Goal: Navigation & Orientation: Find specific page/section

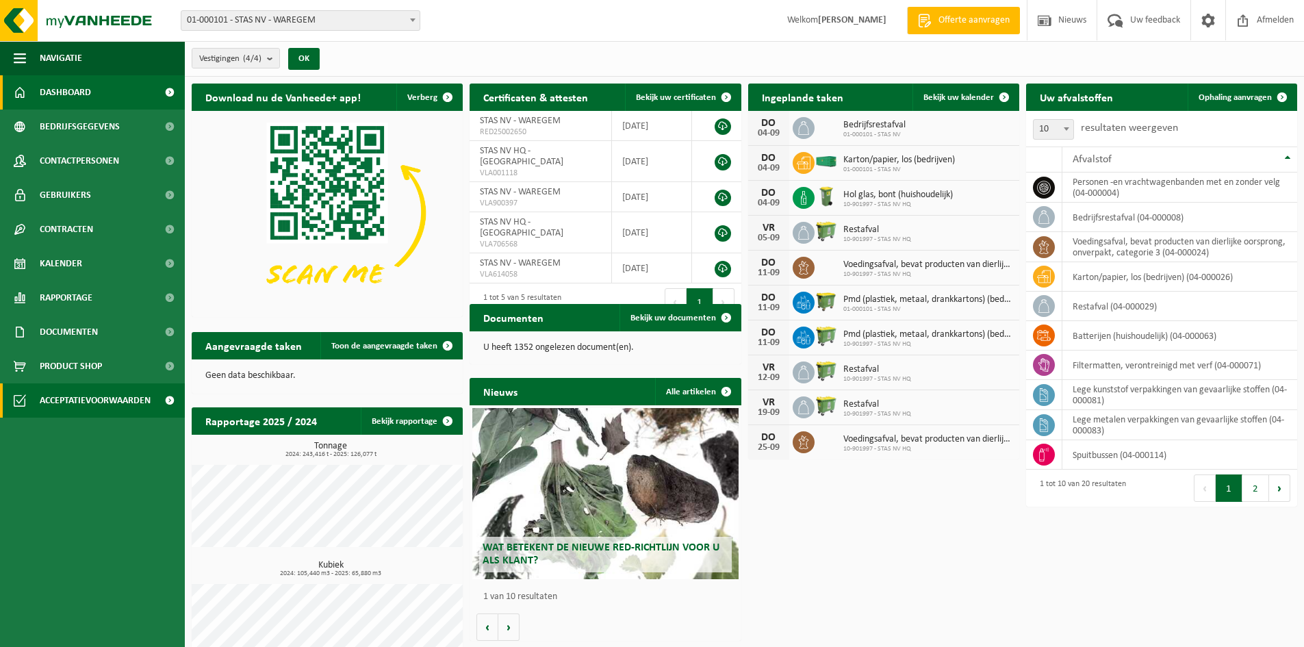
click at [83, 403] on span "Acceptatievoorwaarden" at bounding box center [95, 400] width 111 height 34
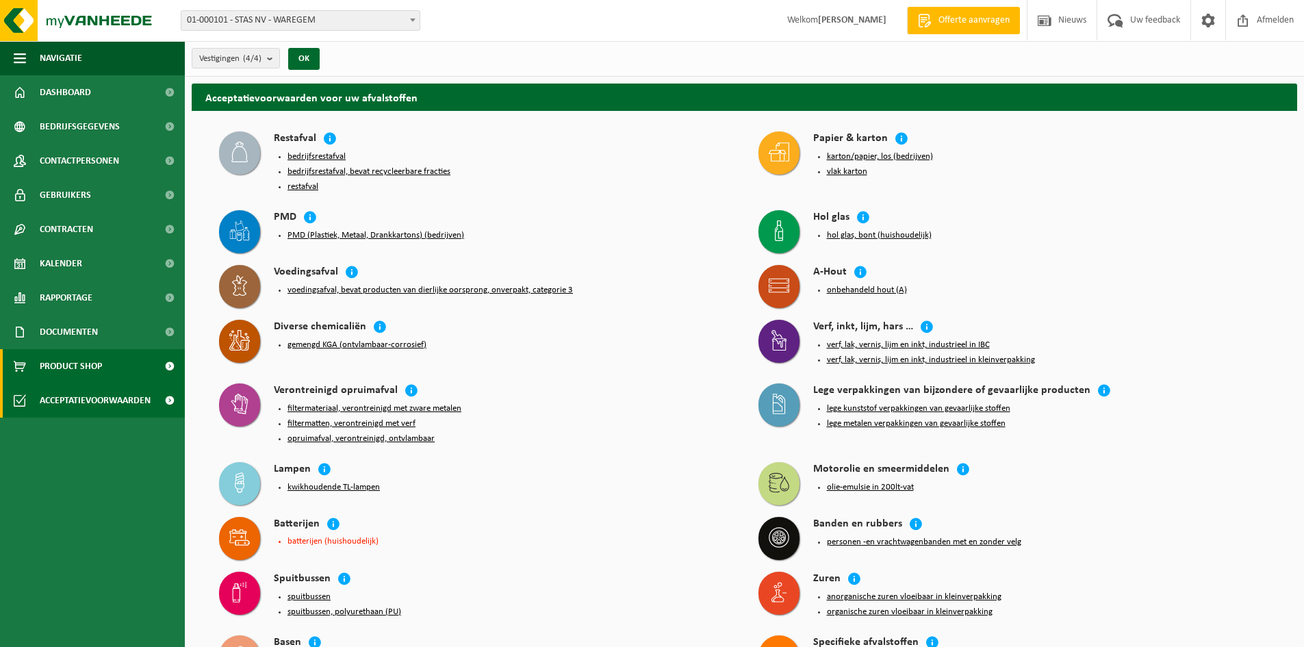
click at [81, 365] on span "Product Shop" at bounding box center [71, 366] width 62 height 34
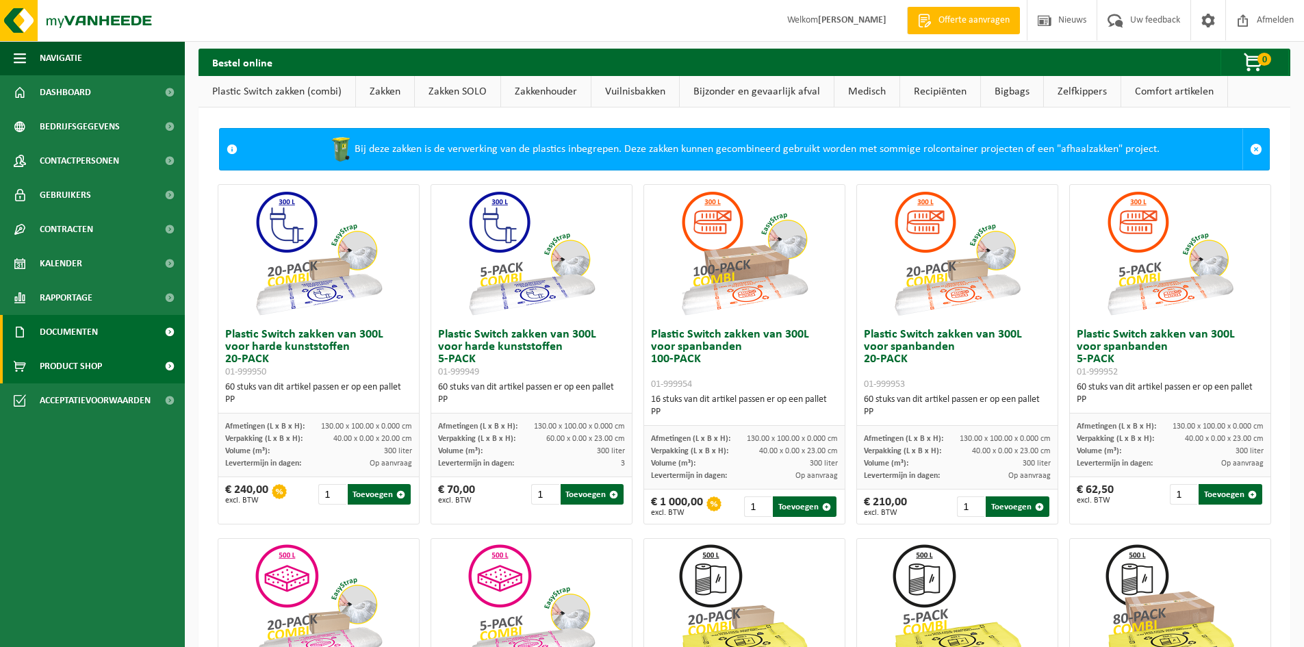
click at [80, 333] on span "Documenten" at bounding box center [69, 332] width 58 height 34
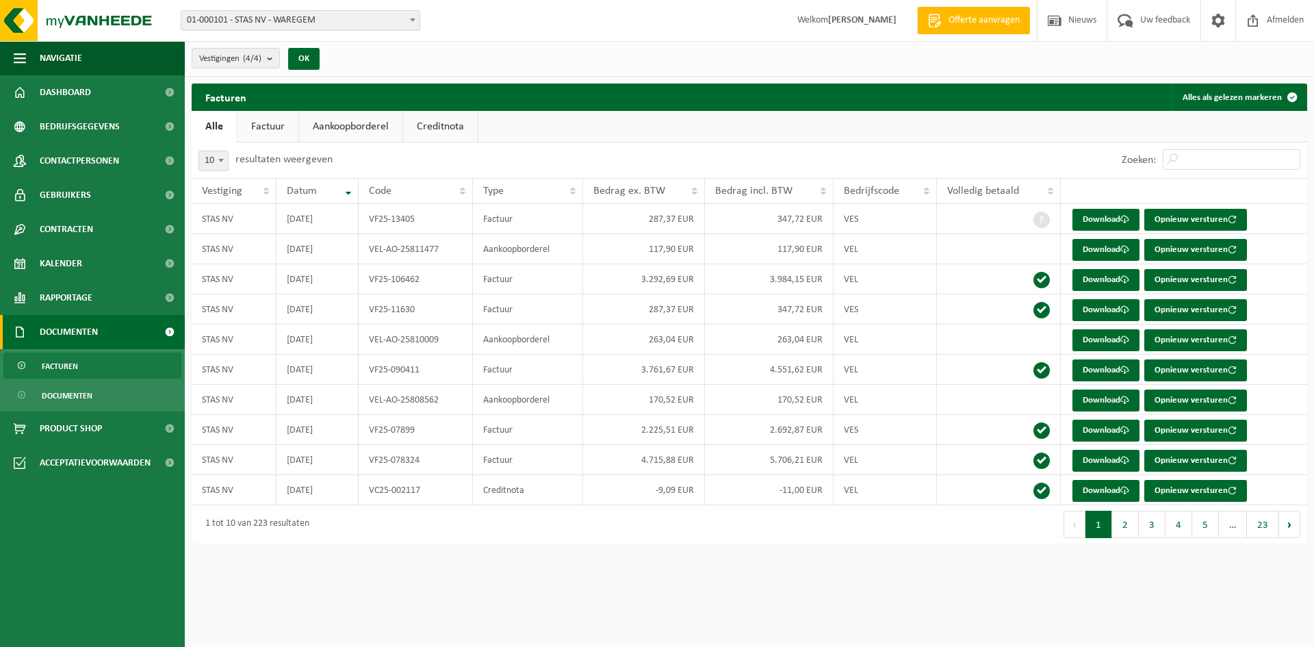
click at [84, 296] on span "Rapportage" at bounding box center [66, 298] width 53 height 34
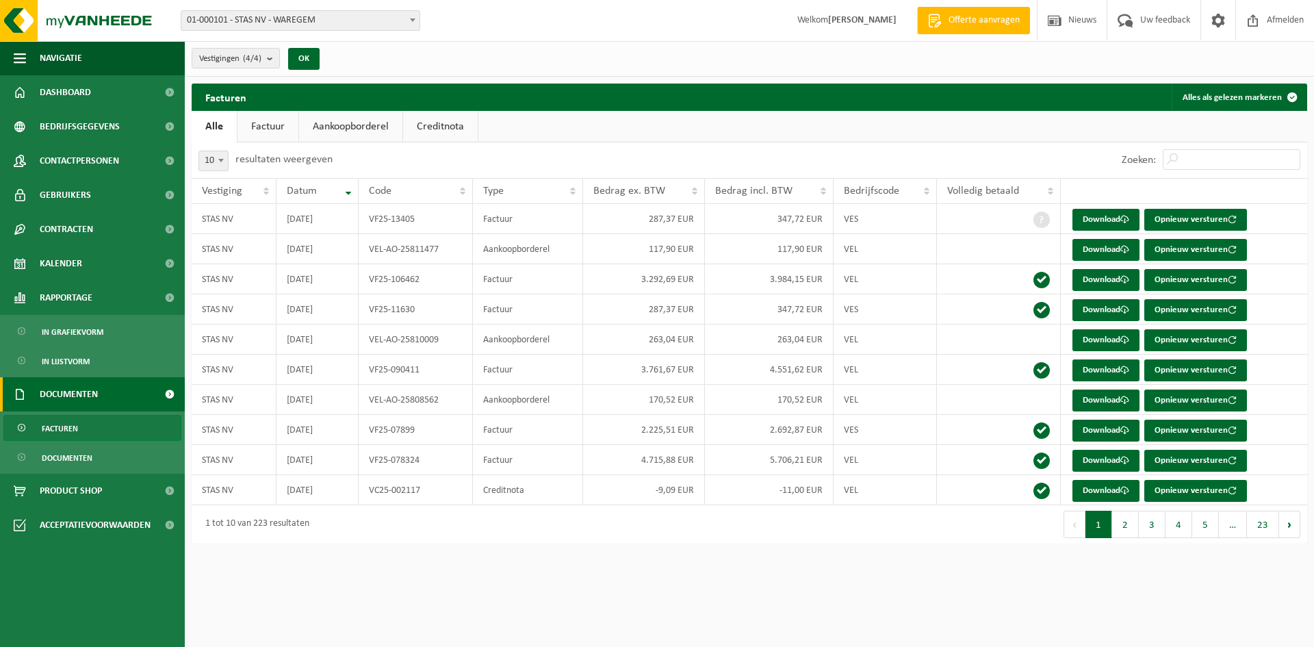
click at [84, 296] on span "Rapportage" at bounding box center [66, 298] width 53 height 34
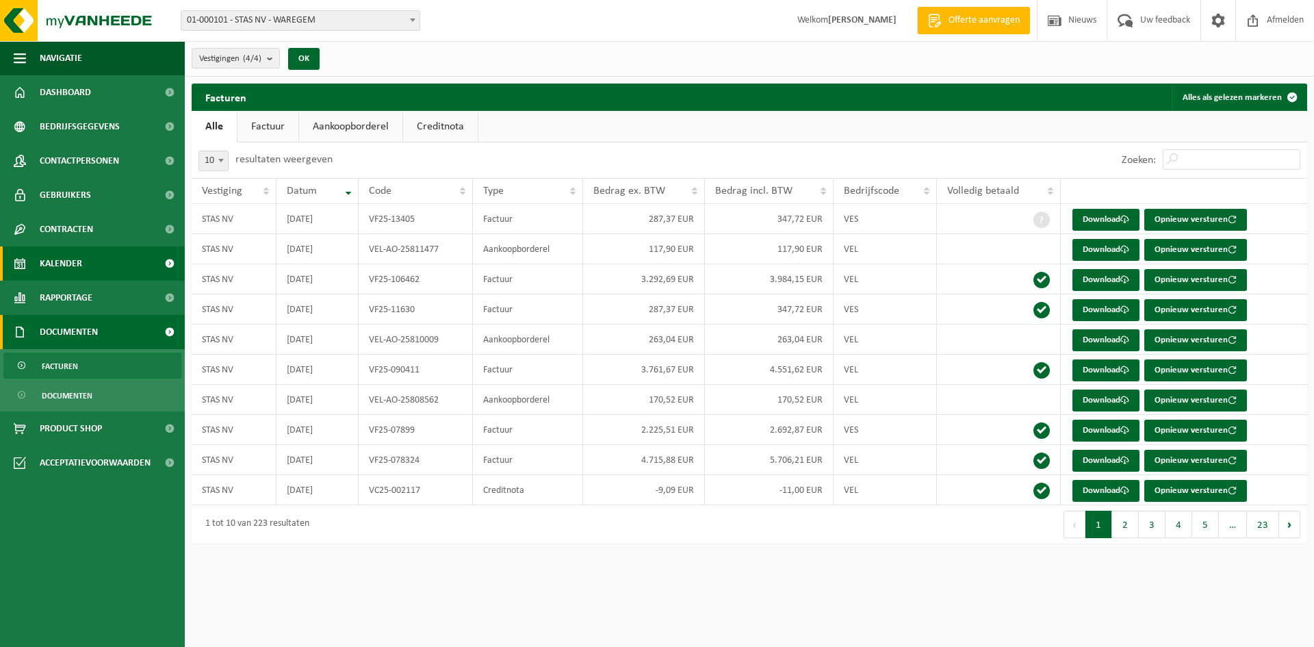
click at [84, 270] on link "Kalender" at bounding box center [92, 263] width 185 height 34
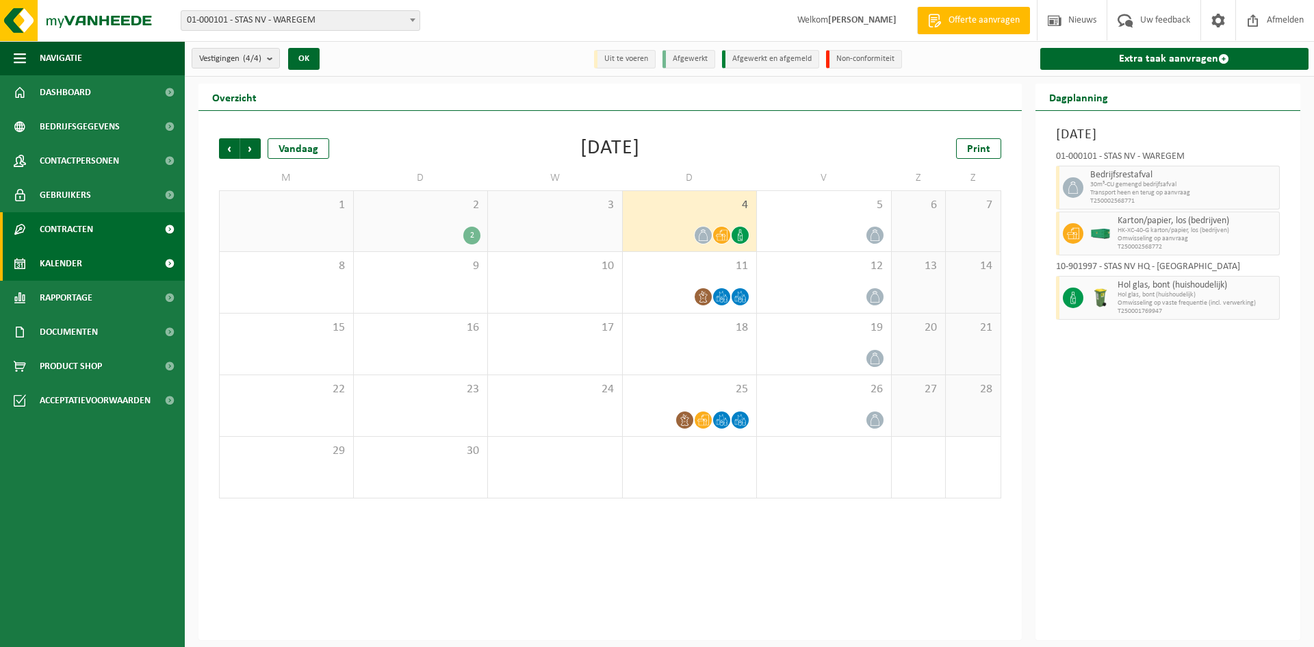
click at [80, 241] on span "Contracten" at bounding box center [66, 229] width 53 height 34
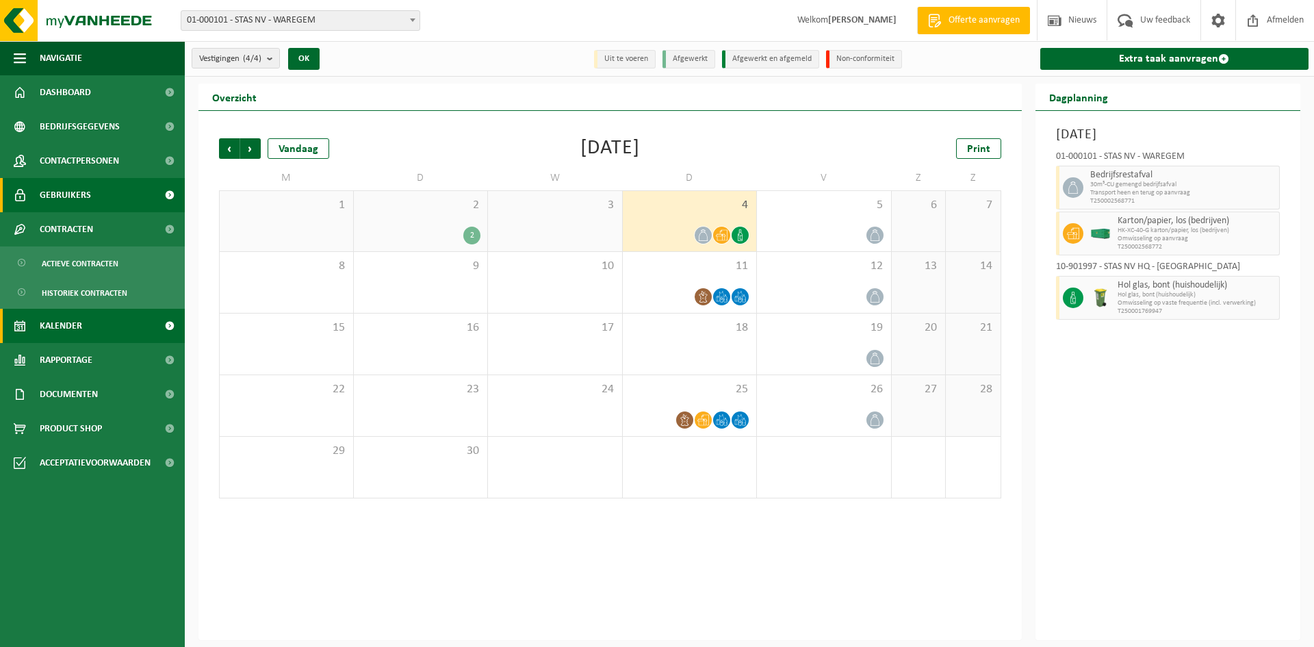
click at [75, 183] on span "Gebruikers" at bounding box center [65, 195] width 51 height 34
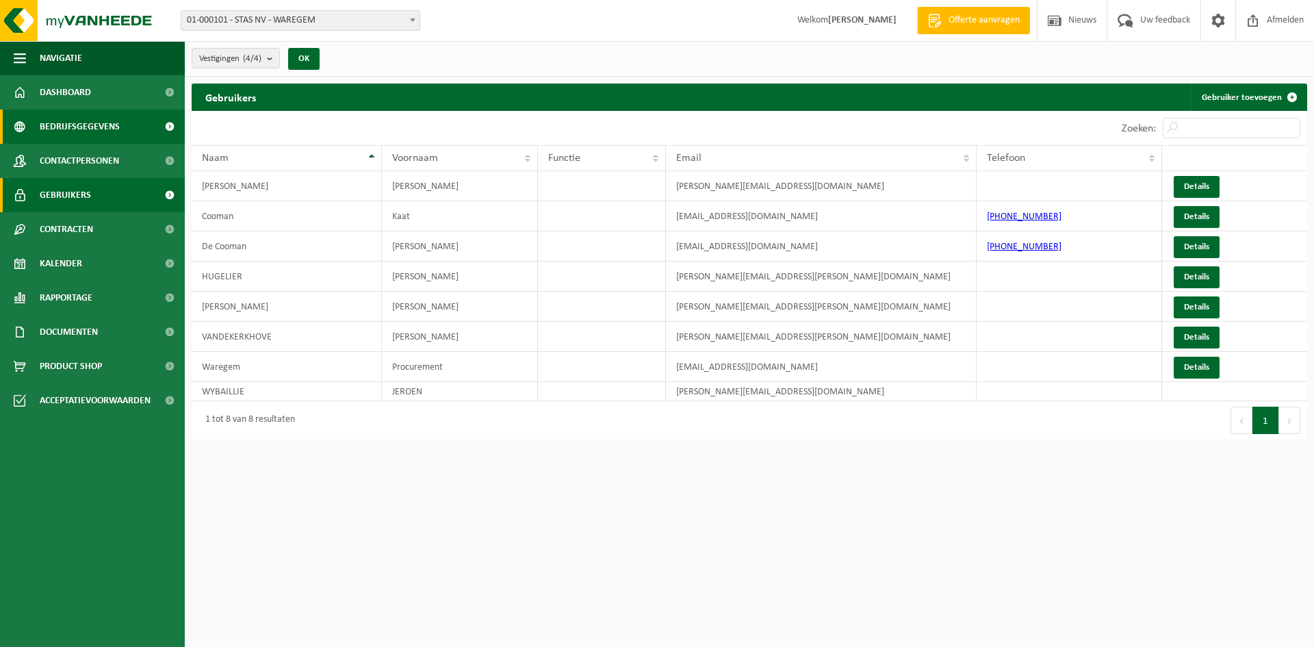
click at [80, 133] on span "Bedrijfsgegevens" at bounding box center [80, 127] width 80 height 34
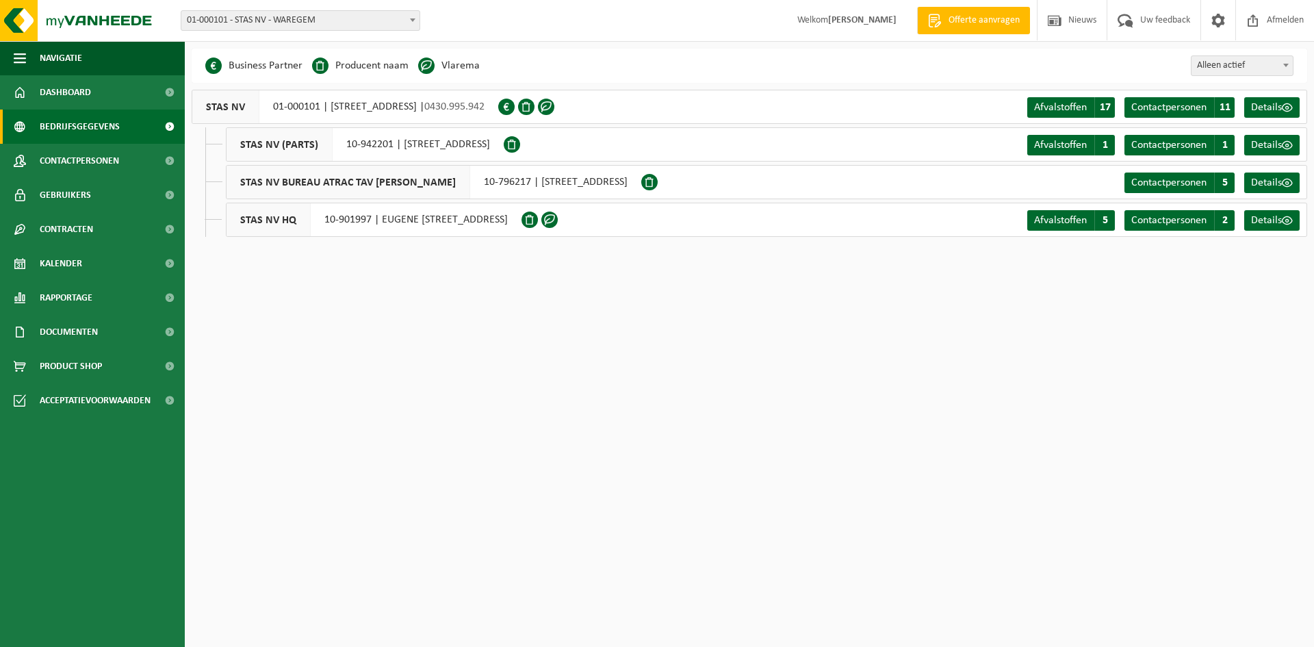
click at [1082, 95] on div "Afvalstoffen A 17 Contactpersonen C 11 Details" at bounding box center [1165, 106] width 283 height 33
click at [1089, 101] on link "Afvalstoffen A 17" at bounding box center [1072, 107] width 88 height 21
